Goal: Task Accomplishment & Management: Use online tool/utility

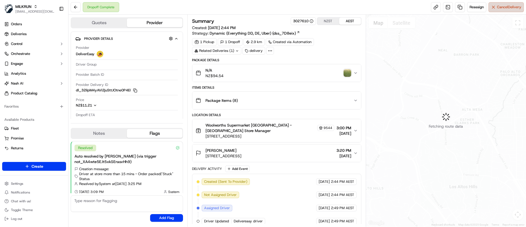
scroll to position [43, 0]
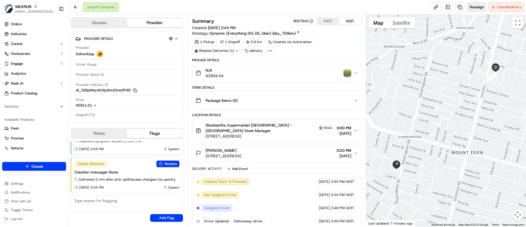
click at [473, 7] on span "Reassign" at bounding box center [477, 7] width 14 height 5
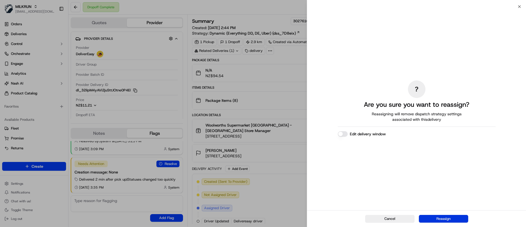
click at [446, 218] on button "Reassign" at bounding box center [443, 219] width 49 height 8
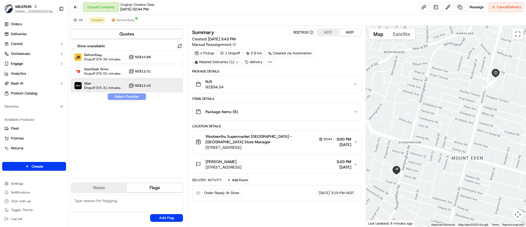
click at [103, 87] on span "Dropoff ETA 31 minutes" at bounding box center [102, 88] width 36 height 4
click at [128, 97] on button "Assign Provider" at bounding box center [126, 96] width 39 height 7
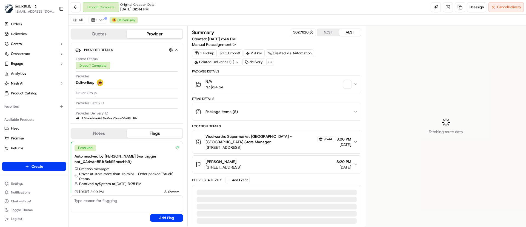
scroll to position [47, 0]
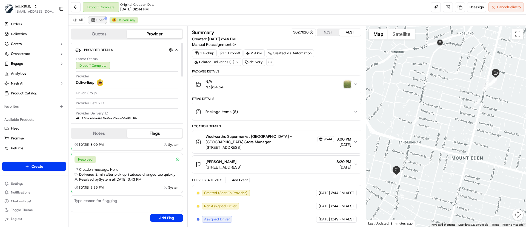
click at [100, 21] on span "Uber" at bounding box center [100, 20] width 7 height 4
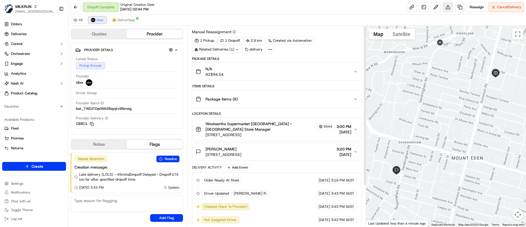
scroll to position [0, 0]
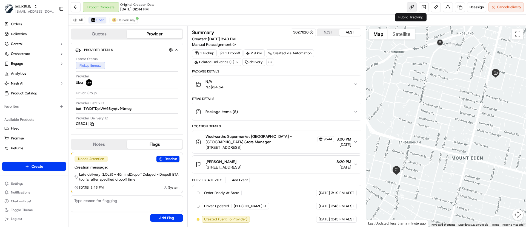
click at [412, 7] on link at bounding box center [412, 7] width 10 height 10
click at [95, 20] on button "Uber" at bounding box center [98, 20] width 18 height 7
click at [408, 7] on link at bounding box center [412, 7] width 10 height 10
